Goal: Check status

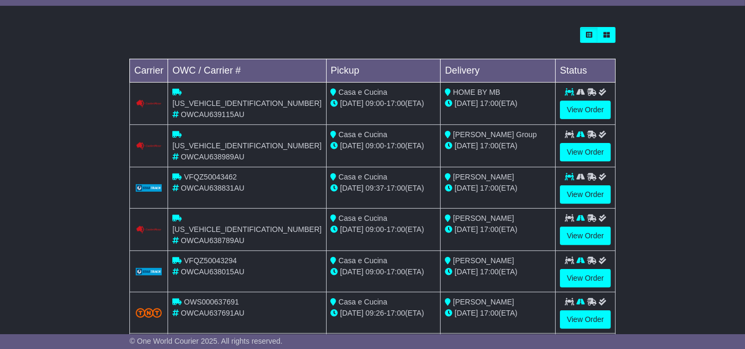
scroll to position [341, 0]
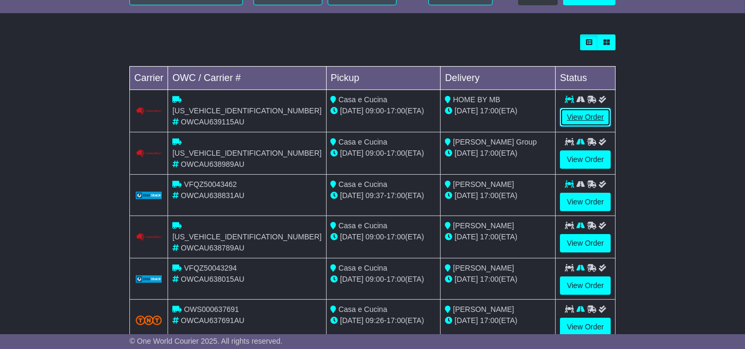
click at [588, 115] on link "View Order" at bounding box center [585, 117] width 51 height 19
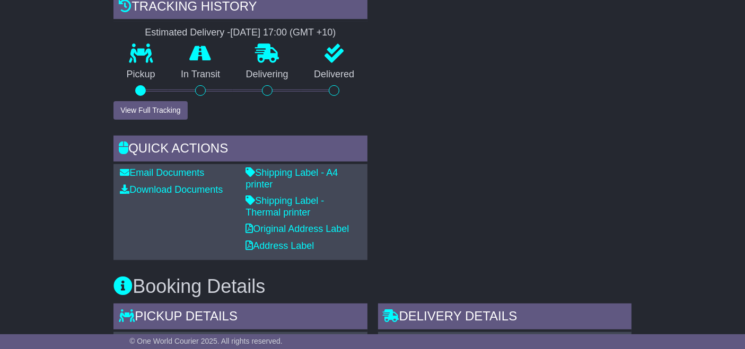
scroll to position [398, 0]
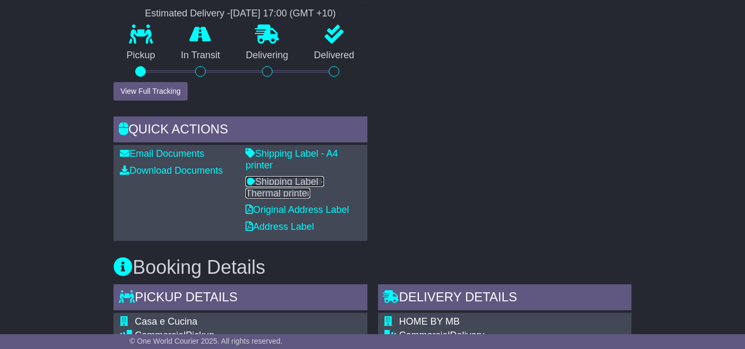
click at [324, 177] on link "Shipping Label - Thermal printer" at bounding box center [285, 188] width 78 height 22
